Goal: Navigation & Orientation: Find specific page/section

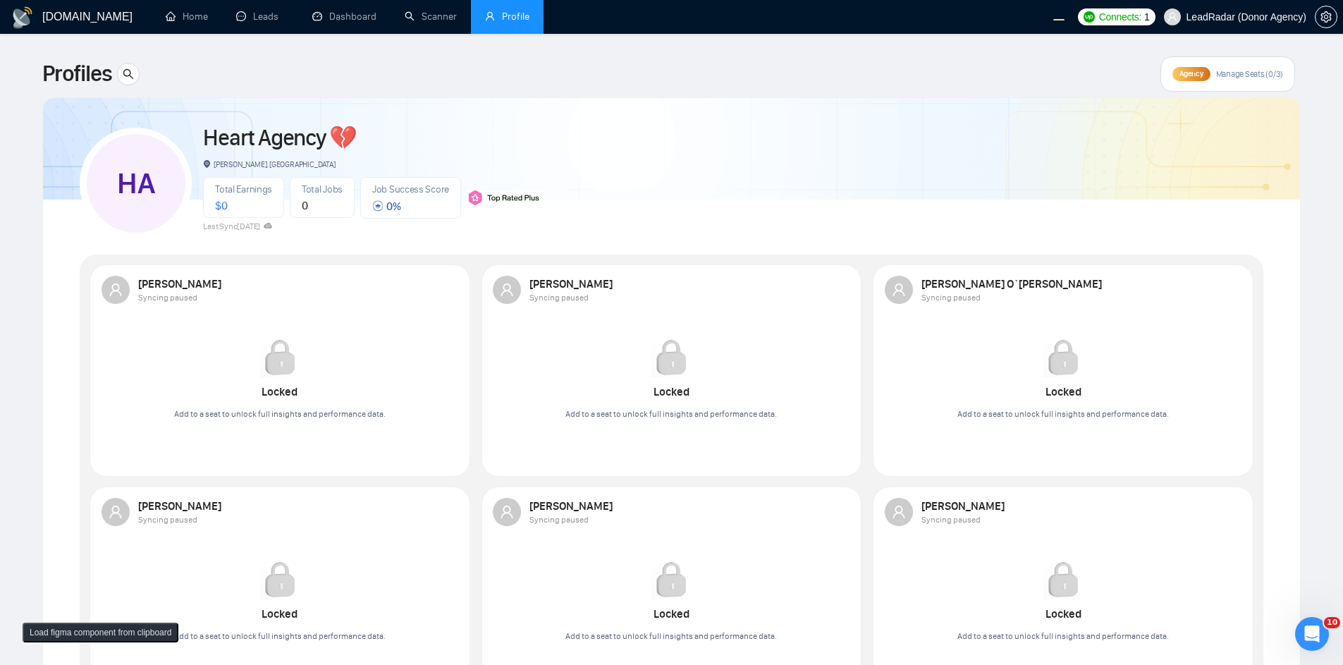
click at [1187, 81] on div "Agency Manage Seats (0/3)" at bounding box center [1228, 73] width 135 height 35
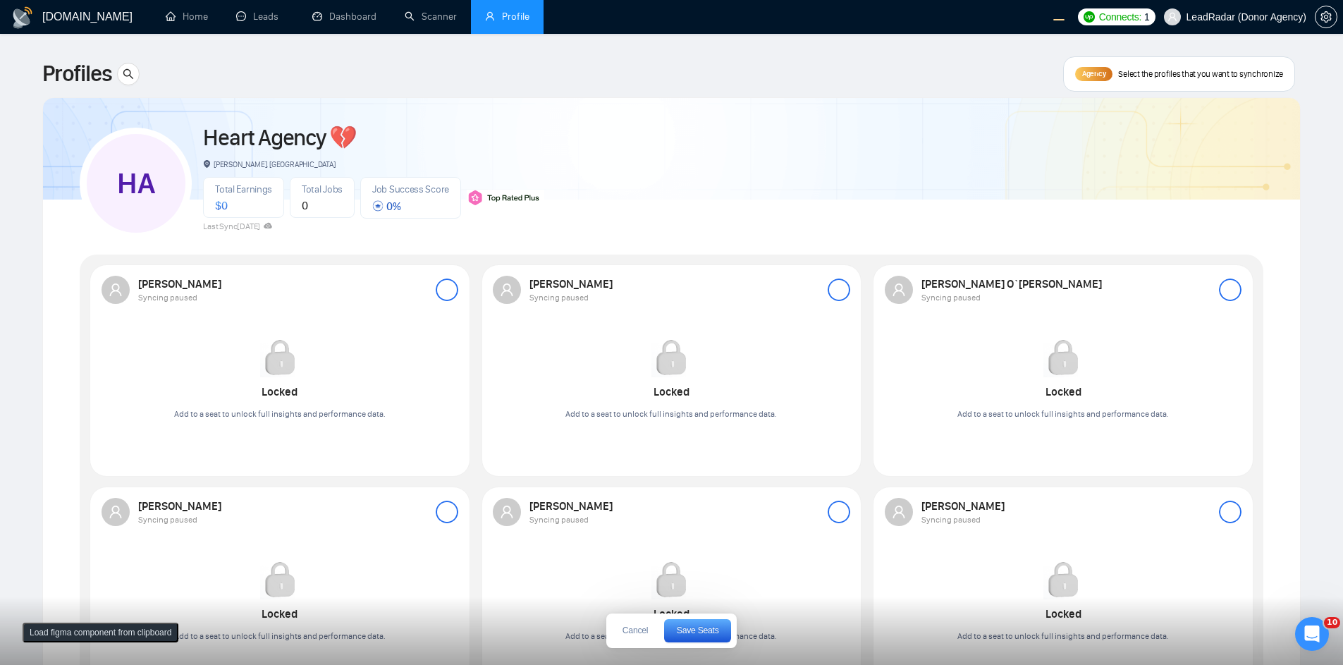
click at [440, 288] on div at bounding box center [447, 290] width 23 height 23
click at [682, 628] on span "Save Seats" at bounding box center [698, 630] width 42 height 8
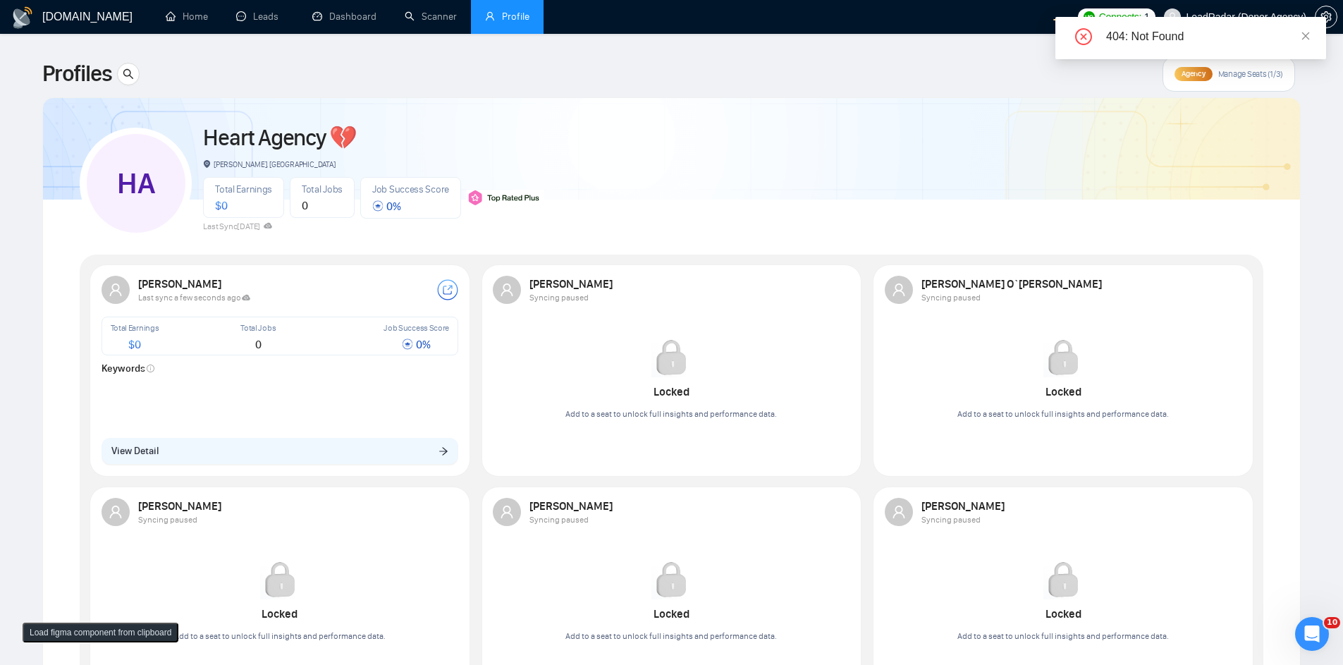
click at [286, 465] on div "Yevhenii [PERSON_NAME] Last sync a few seconds ago Total Earnings $ 0 Total Job…" at bounding box center [280, 369] width 374 height 205
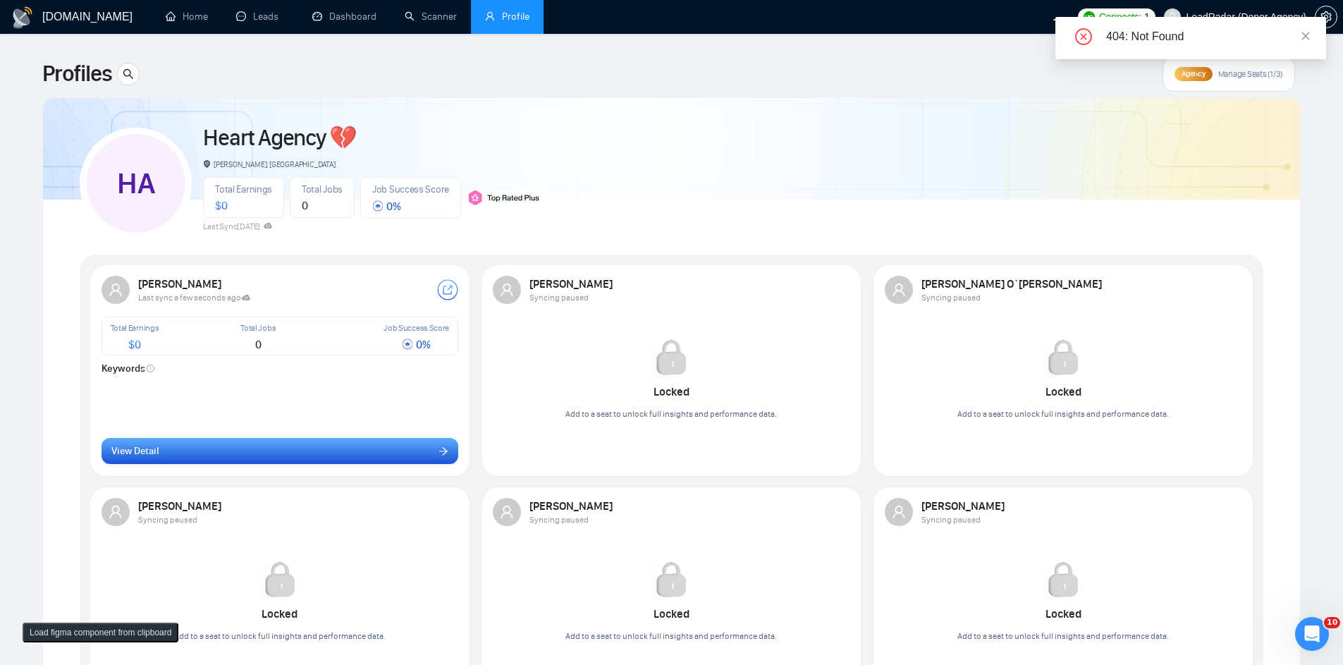
click at [305, 454] on button "View Detail" at bounding box center [281, 451] width 358 height 27
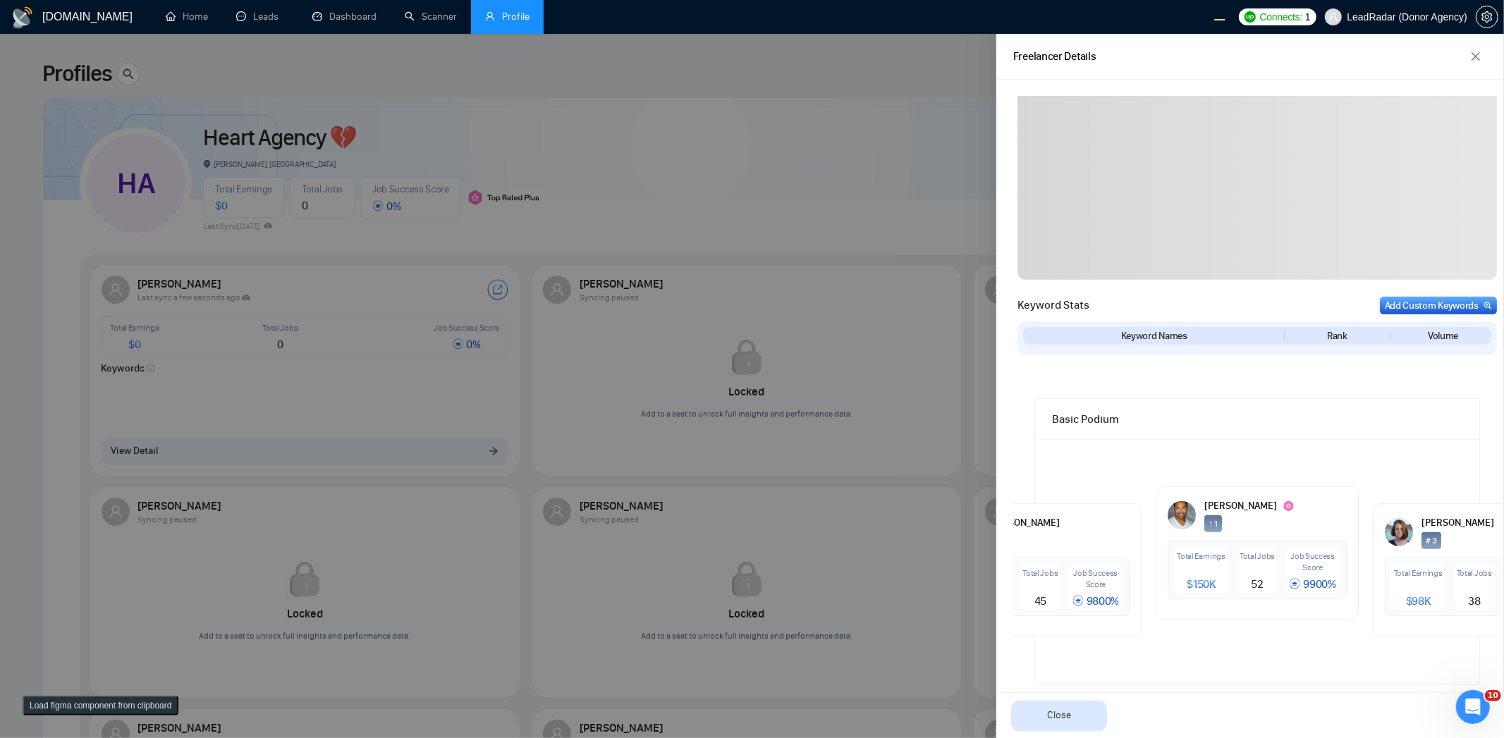
scroll to position [477, 0]
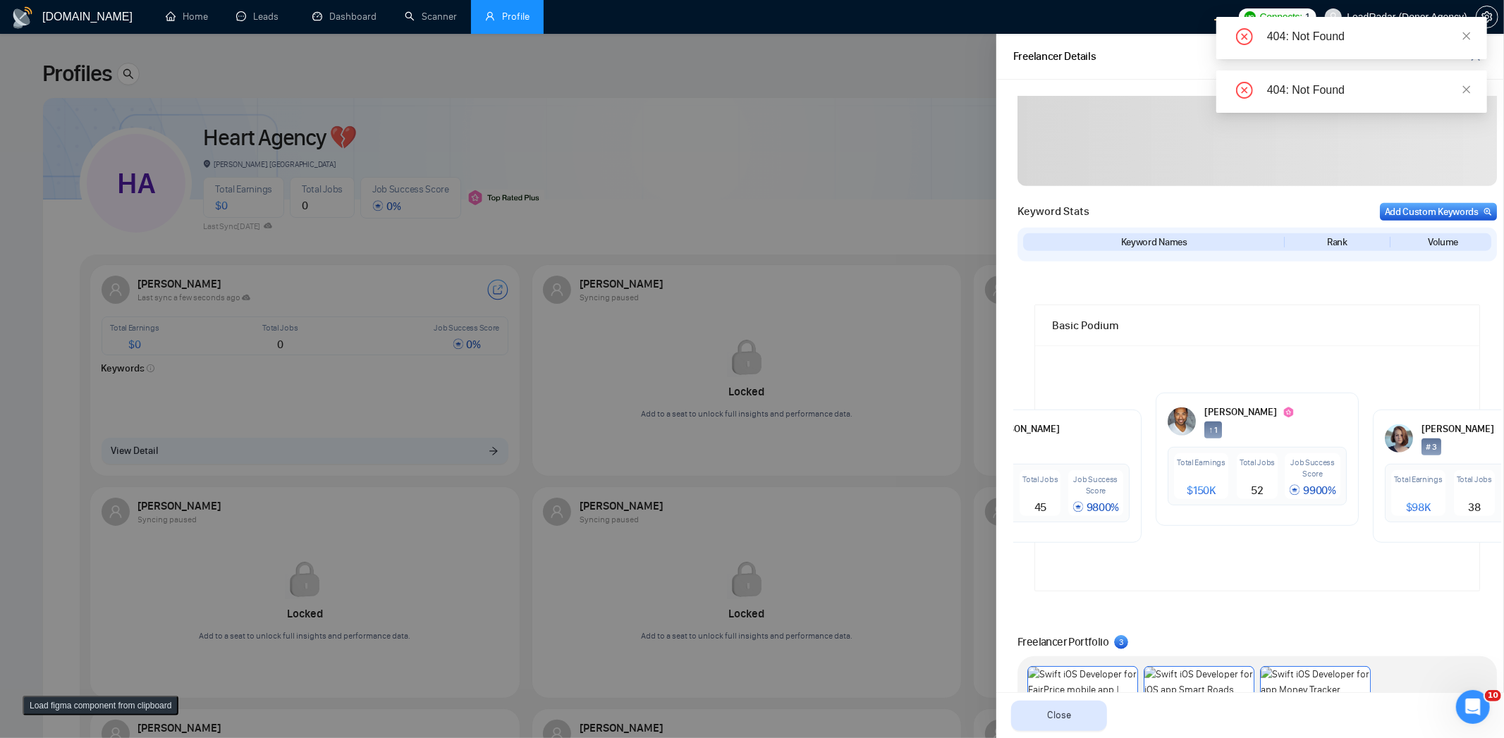
click at [1353, 38] on div "404: Not Found" at bounding box center [1351, 38] width 271 height 42
click at [1353, 34] on icon "close" at bounding box center [1467, 36] width 10 height 10
click at [1353, 37] on icon "close" at bounding box center [1467, 36] width 10 height 10
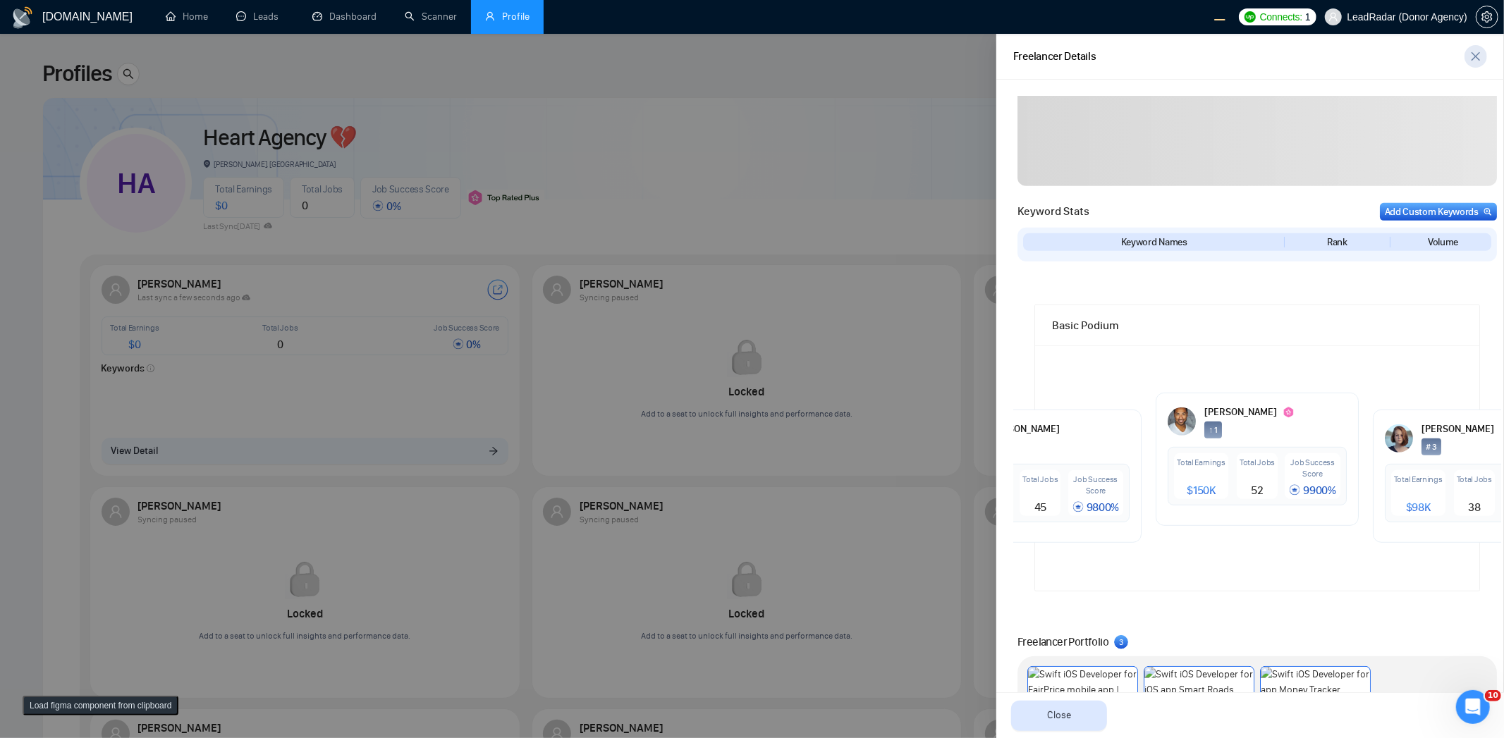
click at [1353, 46] on button "button" at bounding box center [1476, 56] width 23 height 23
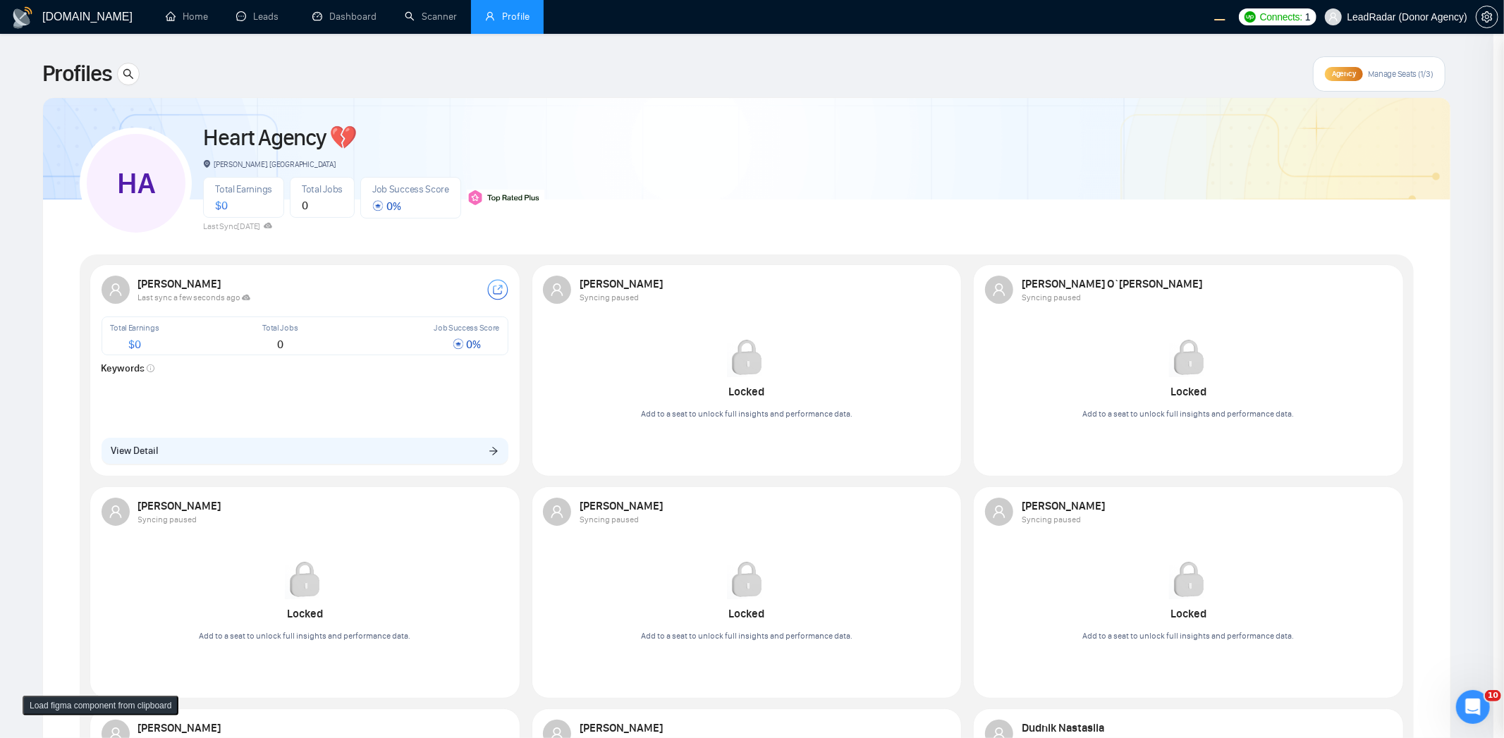
scroll to position [0, 0]
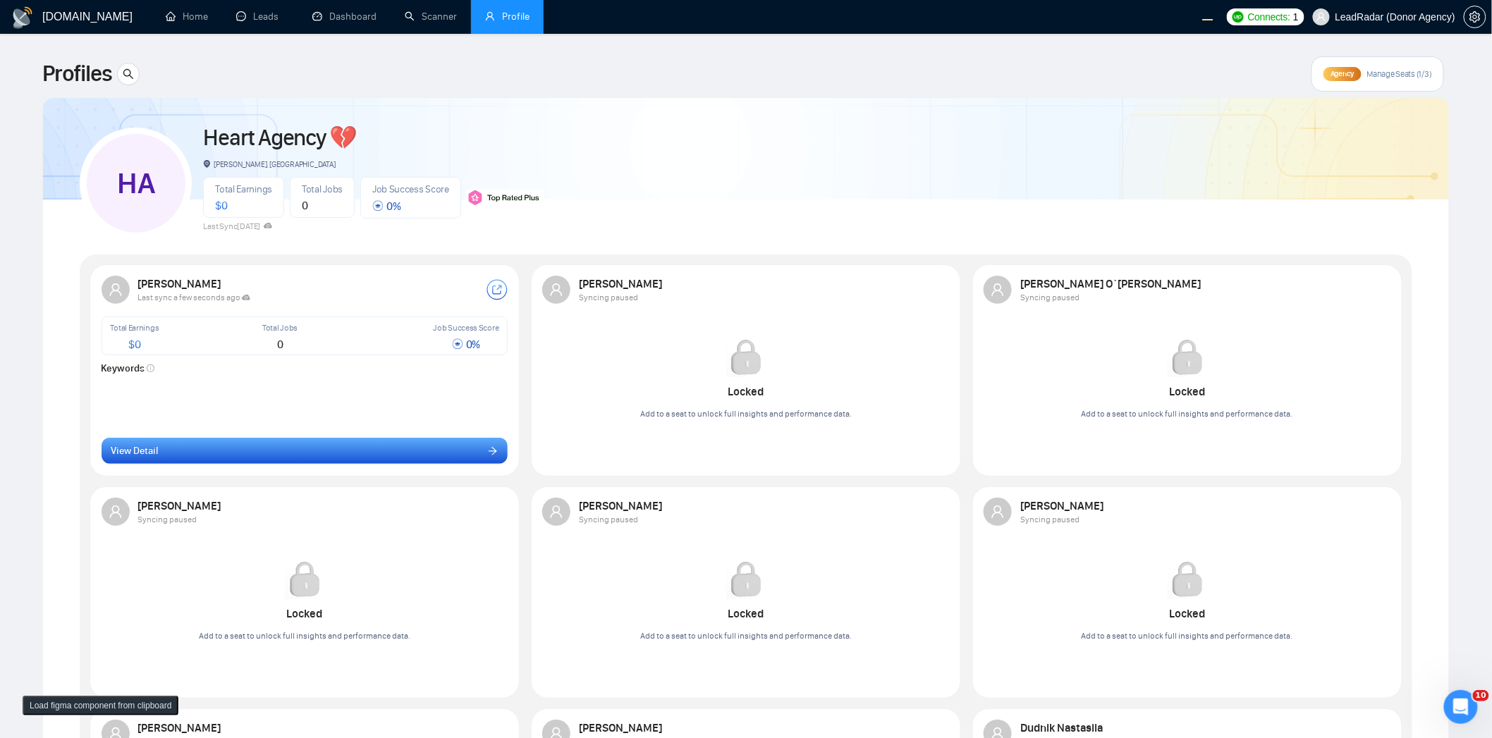
click at [361, 454] on button "View Detail" at bounding box center [305, 451] width 407 height 27
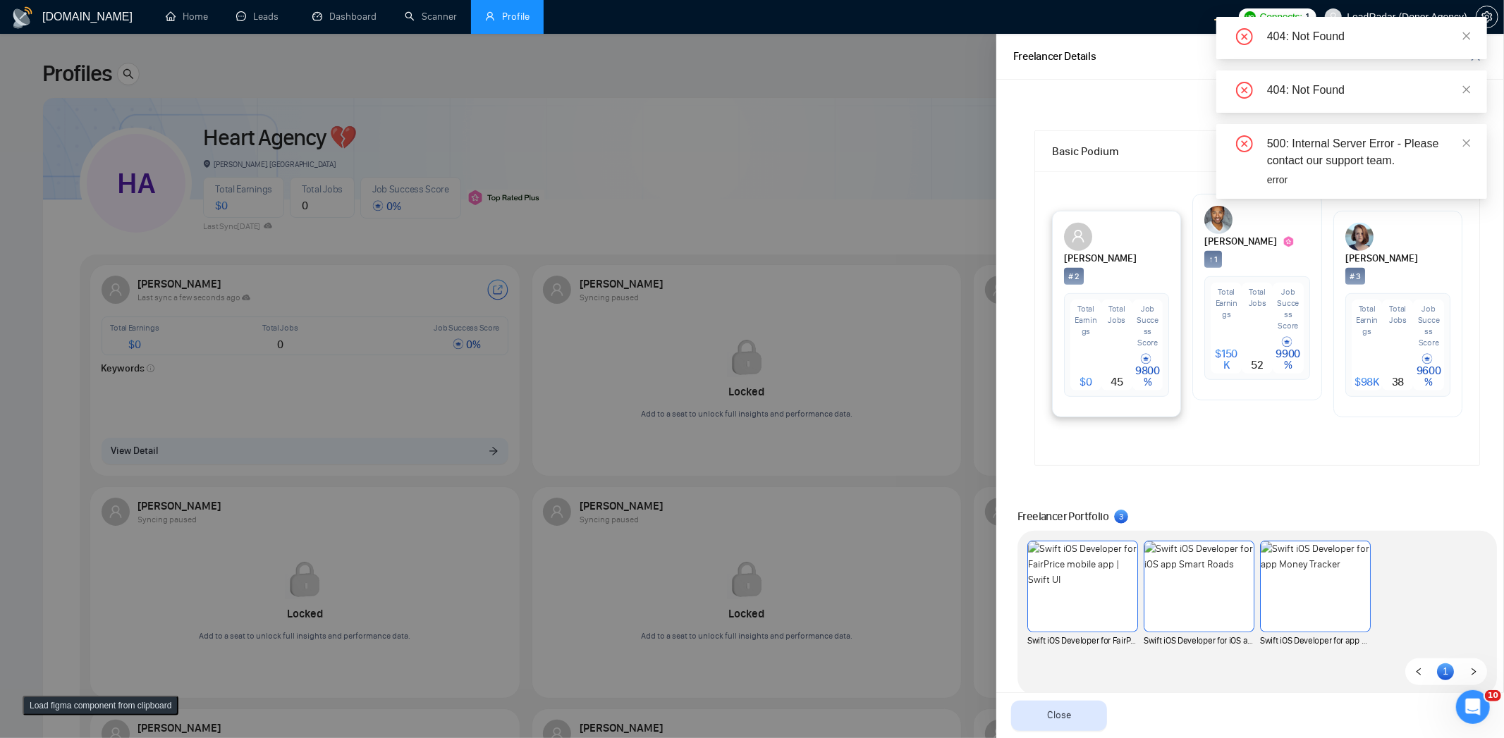
scroll to position [557, 0]
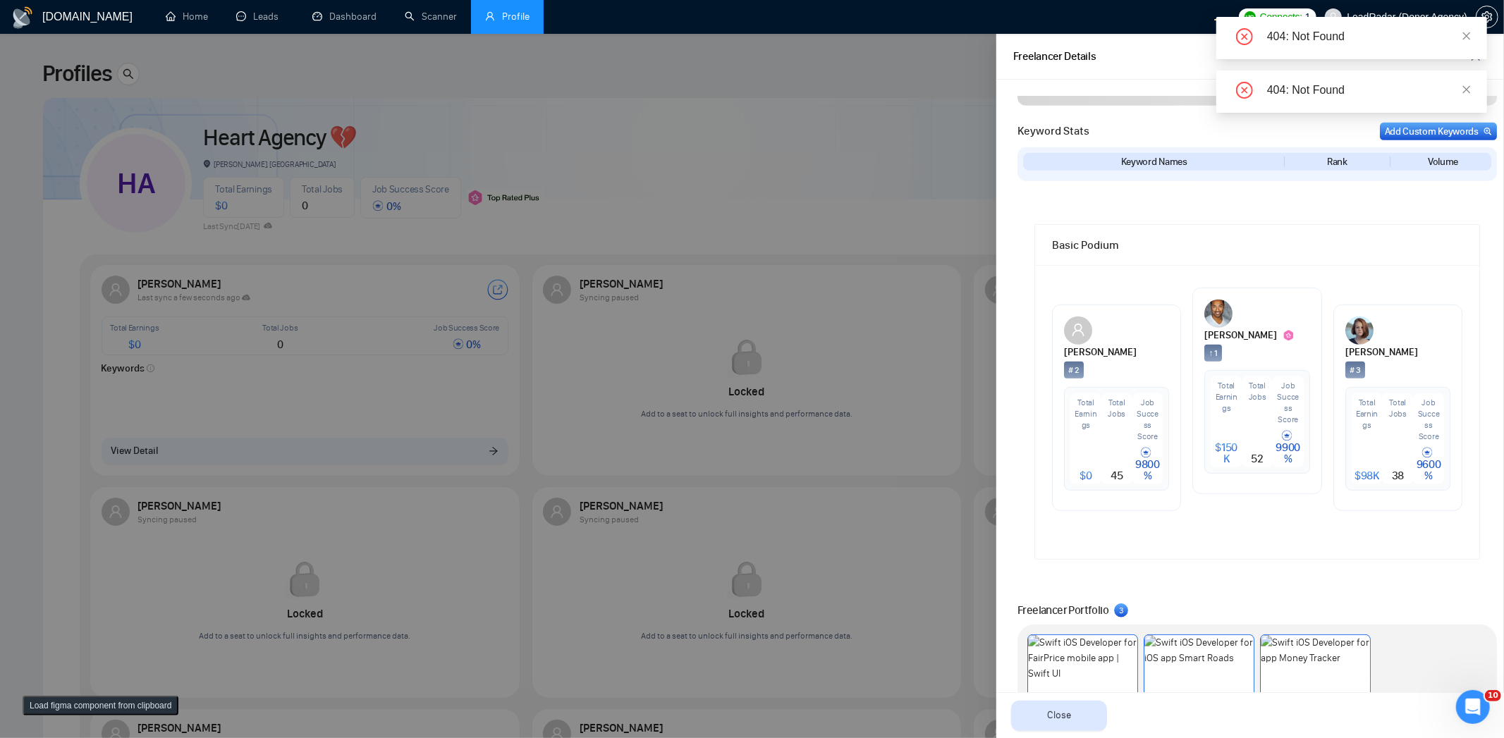
click at [724, 236] on div at bounding box center [752, 386] width 1504 height 704
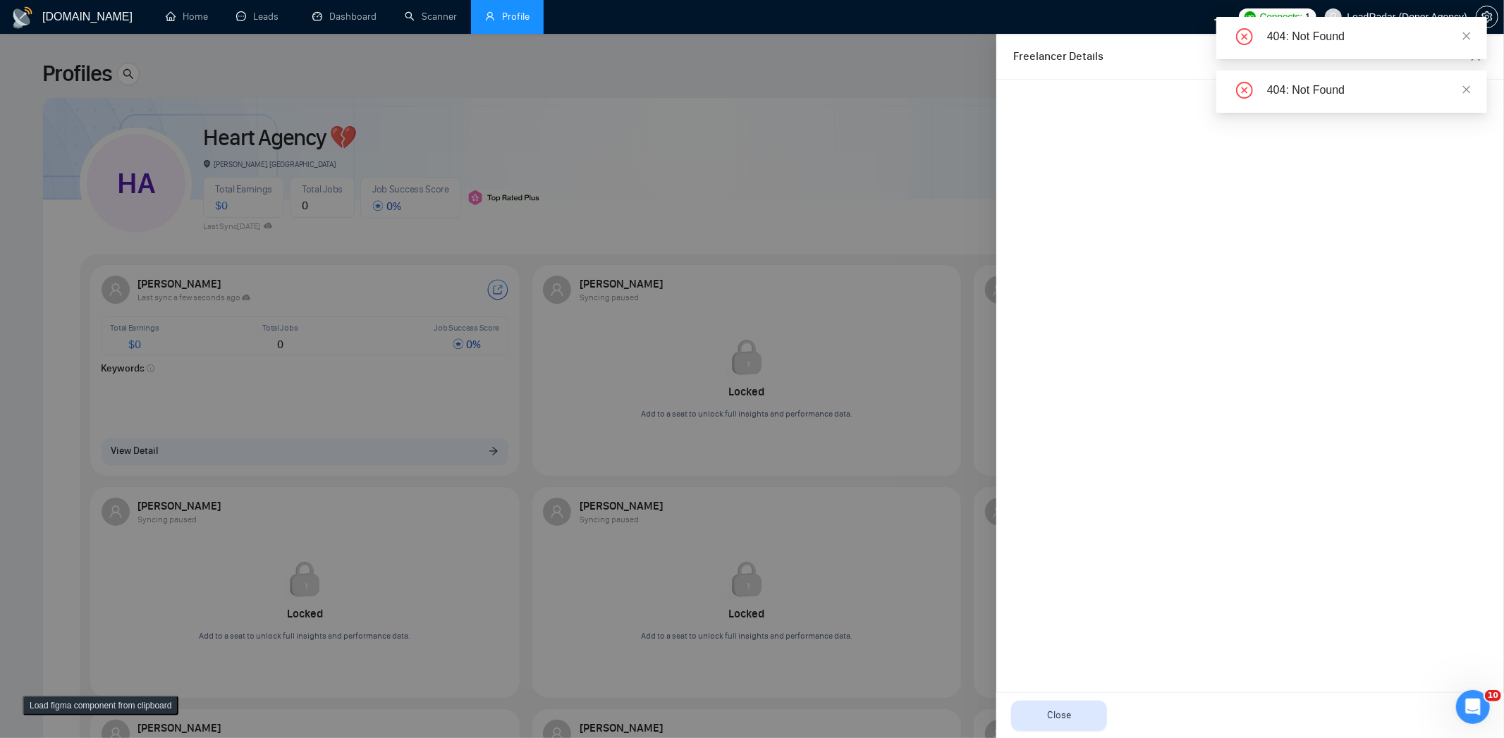
scroll to position [0, 0]
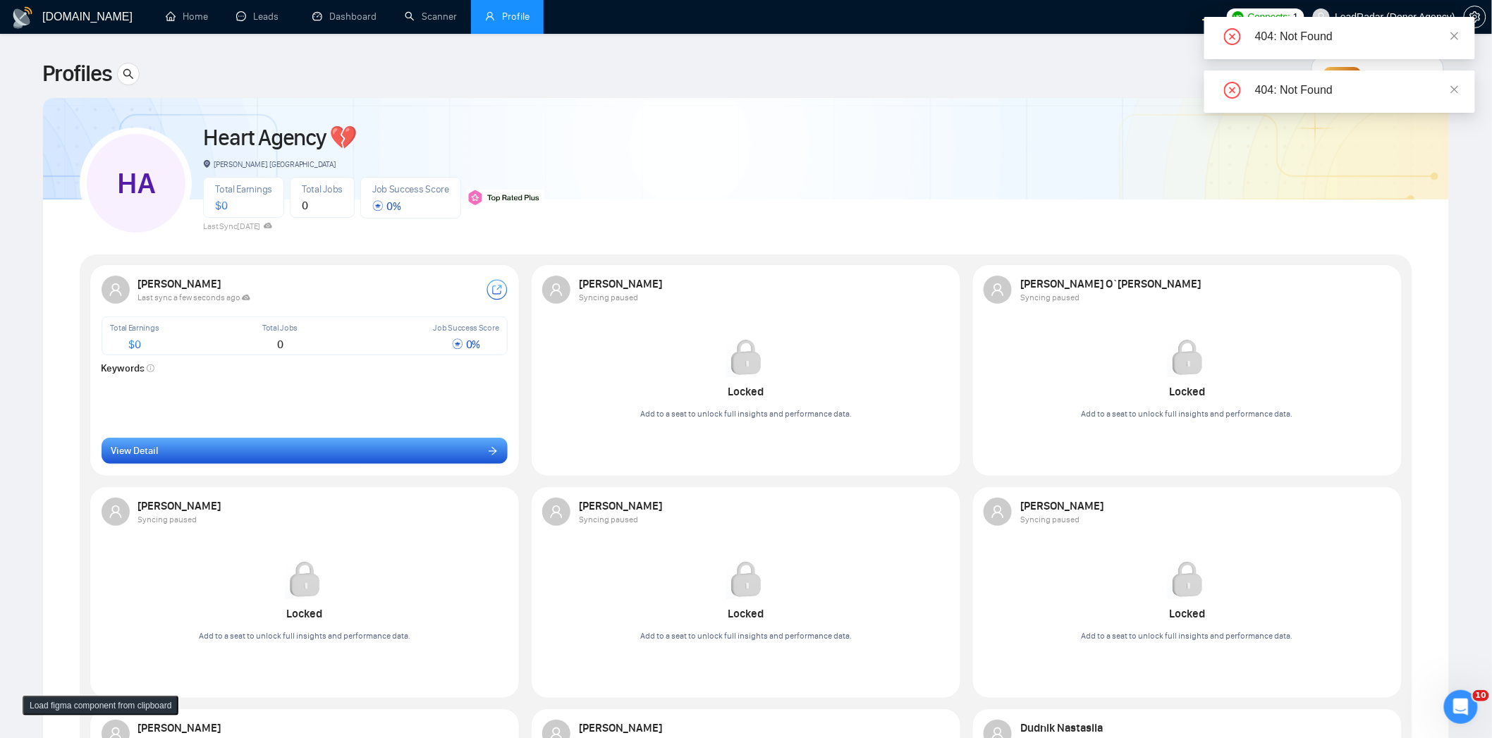
click at [357, 456] on button "View Detail" at bounding box center [305, 451] width 407 height 27
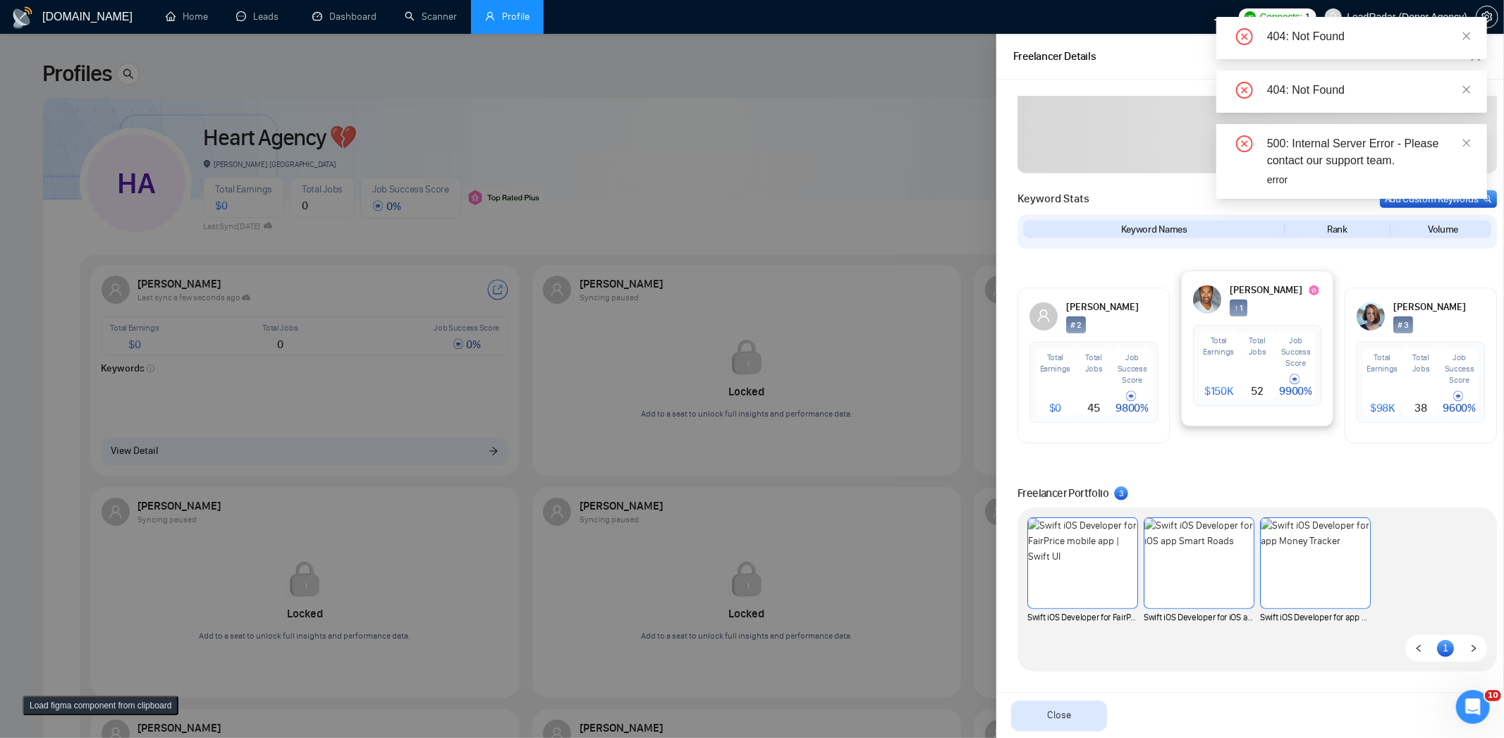
scroll to position [511, 0]
